Goal: Transaction & Acquisition: Download file/media

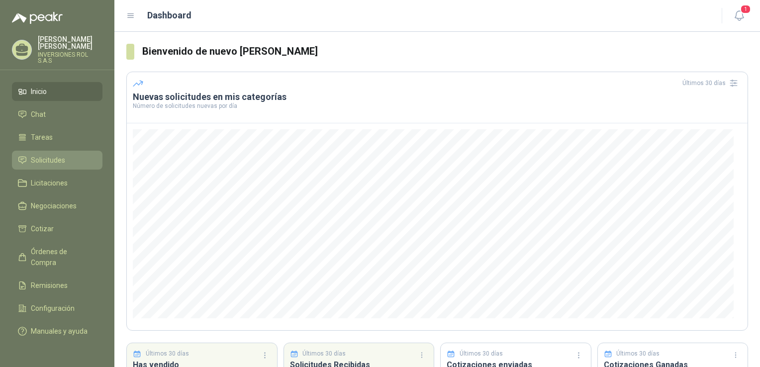
click at [51, 157] on span "Solicitudes" at bounding box center [48, 160] width 34 height 11
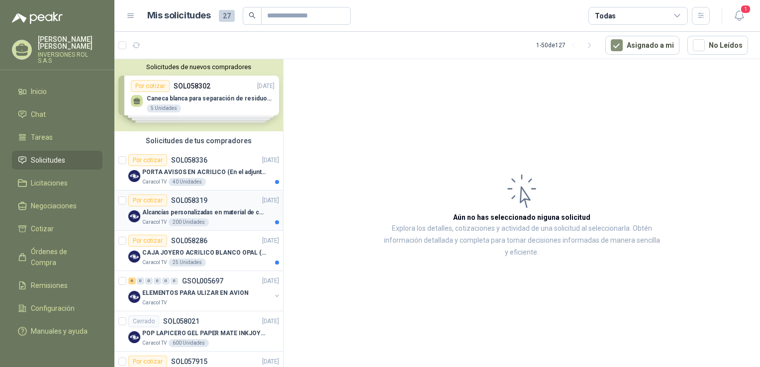
click at [217, 224] on div "Caracol TV 200 Unidades" at bounding box center [210, 222] width 137 height 8
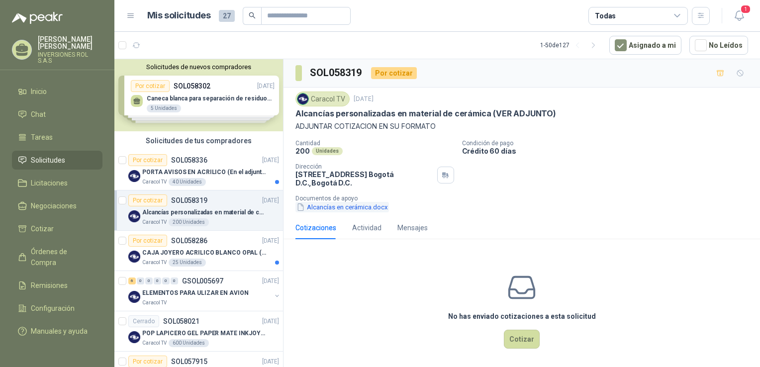
click at [323, 210] on button "Alcancías en cerámica.docx" at bounding box center [343, 207] width 94 height 10
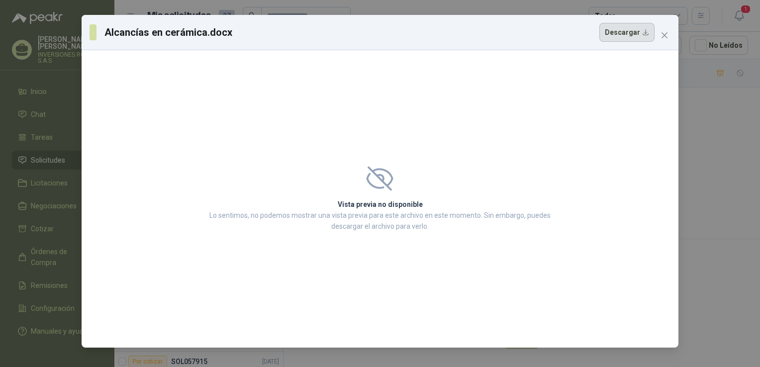
click at [617, 34] on button "Descargar" at bounding box center [626, 32] width 55 height 19
drag, startPoint x: 461, startPoint y: 35, endPoint x: 472, endPoint y: 35, distance: 10.4
click at [461, 35] on div "Alcancías en cerámica.docx Descargar" at bounding box center [372, 32] width 565 height 19
click at [667, 35] on icon "close" at bounding box center [665, 35] width 8 height 8
